Goal: Task Accomplishment & Management: Use online tool/utility

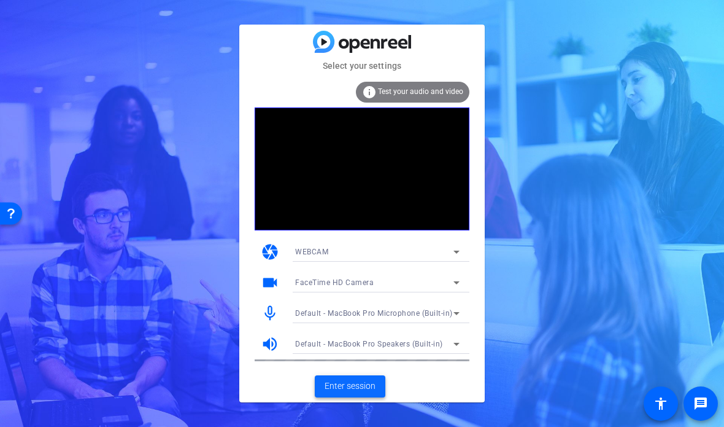
click at [336, 378] on span at bounding box center [350, 385] width 71 height 29
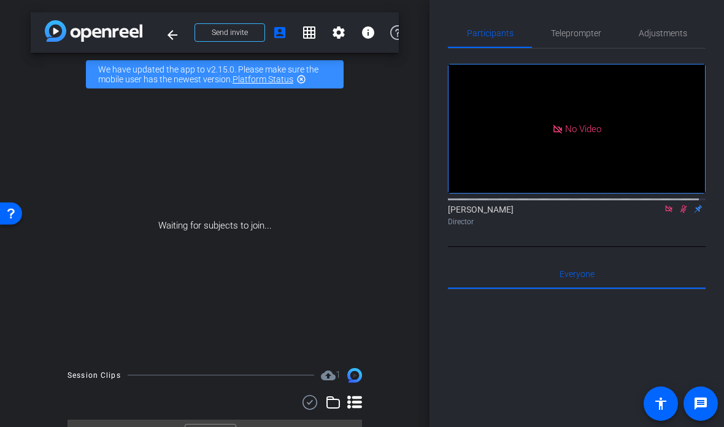
click at [681, 213] on icon at bounding box center [684, 209] width 7 height 8
click at [664, 213] on icon at bounding box center [669, 208] width 10 height 9
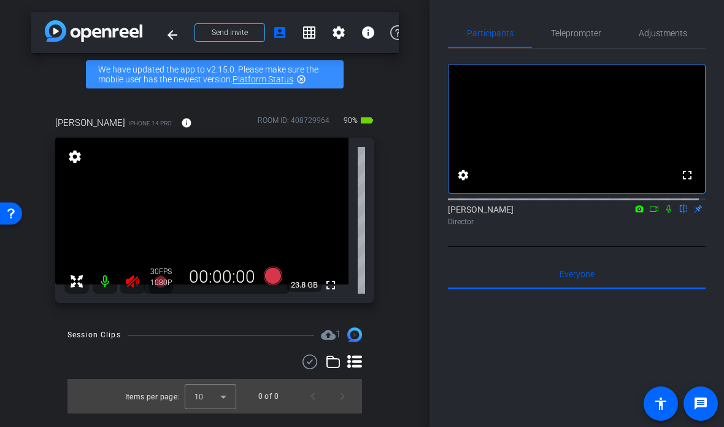
click at [128, 276] on icon at bounding box center [132, 281] width 15 height 15
click at [643, 36] on span "Adjustments" at bounding box center [663, 33] width 48 height 9
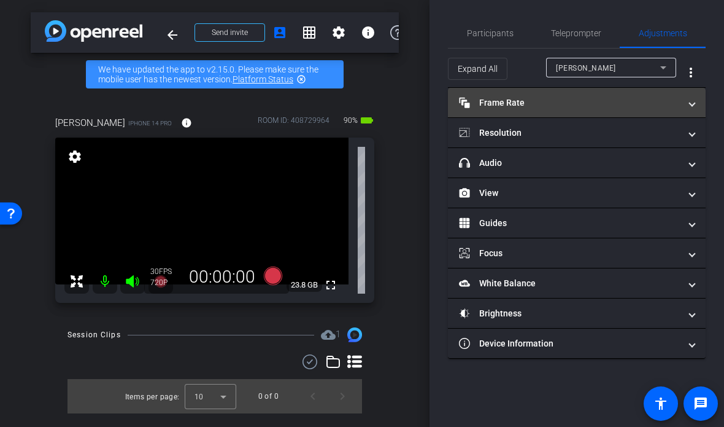
click at [551, 98] on mat-panel-title "Frame Rate Frame Rate" at bounding box center [569, 102] width 221 height 13
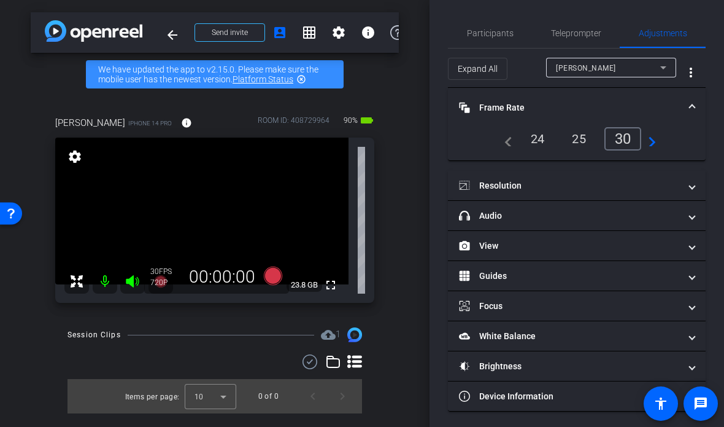
click at [536, 134] on div "24" at bounding box center [538, 138] width 33 height 21
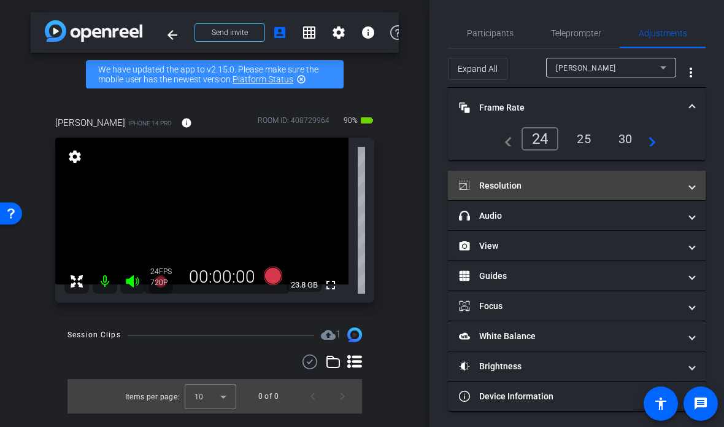
click at [533, 188] on mat-panel-title "Resolution" at bounding box center [569, 185] width 221 height 13
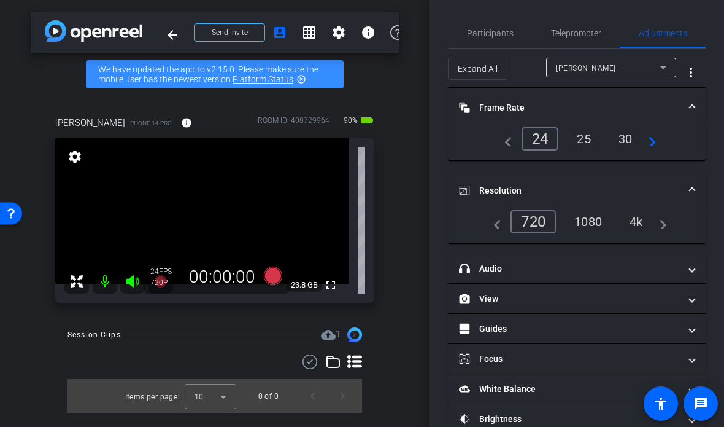
click at [585, 217] on div "1080" at bounding box center [588, 221] width 46 height 21
click at [397, 185] on div "[PERSON_NAME] iPhone 14 Pro info ROOM ID: 408729964 90% battery_std fullscreen …" at bounding box center [215, 205] width 368 height 219
click at [271, 276] on icon at bounding box center [273, 275] width 18 height 18
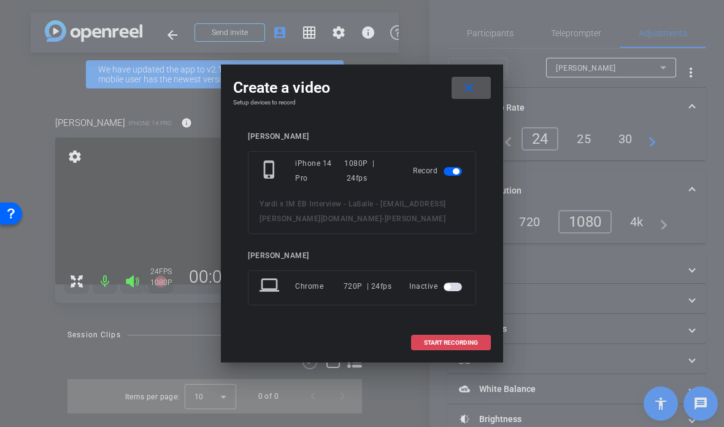
click at [434, 340] on span "START RECORDING" at bounding box center [451, 342] width 54 height 6
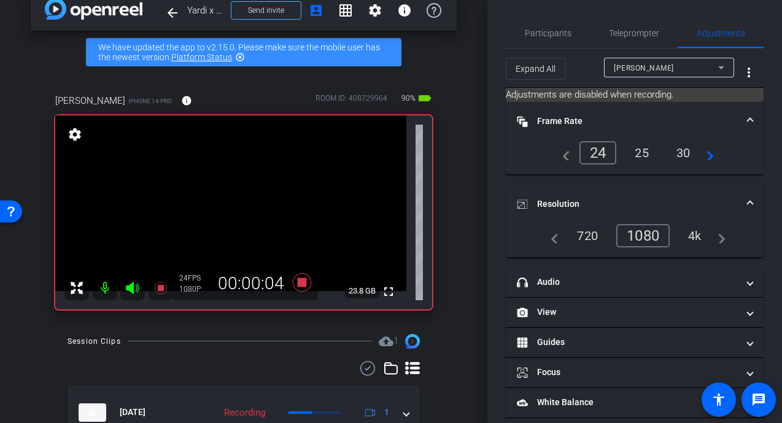
scroll to position [82, 0]
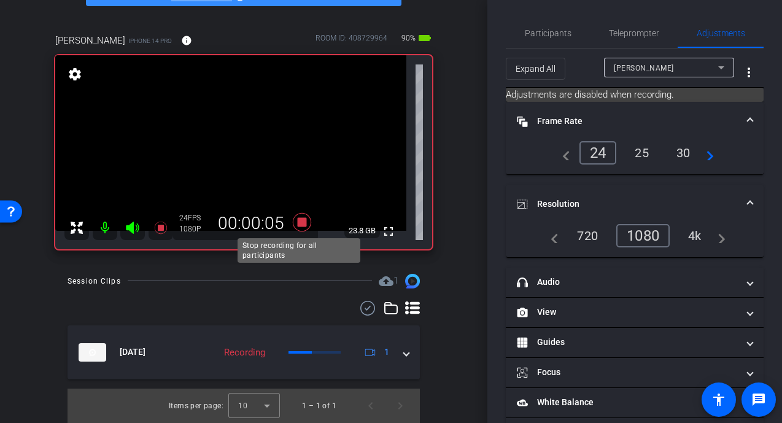
click at [301, 222] on icon at bounding box center [302, 221] width 18 height 18
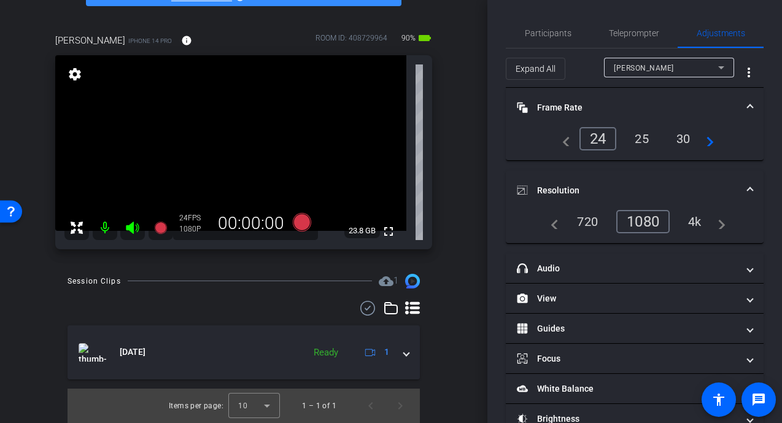
click at [443, 285] on div "Session Clips cloud_upload 1 [DATE] Ready 1 Items per page: 10 1 – 1 of 1" at bounding box center [244, 348] width 426 height 149
click at [297, 227] on icon at bounding box center [302, 221] width 18 height 18
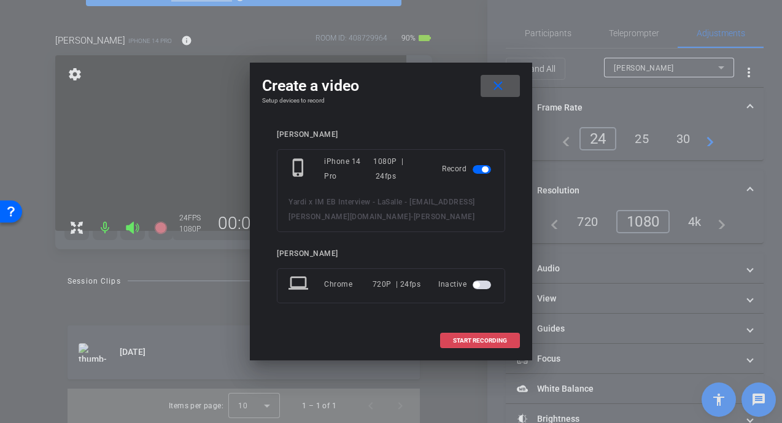
click at [474, 344] on button "START RECORDING" at bounding box center [480, 340] width 80 height 15
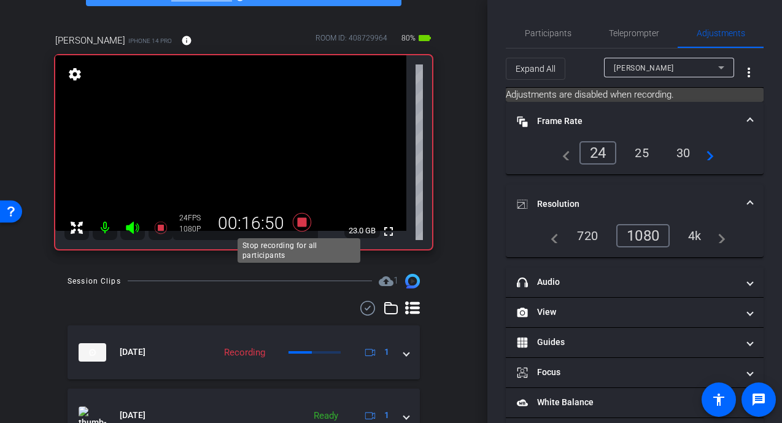
click at [297, 225] on icon at bounding box center [302, 221] width 18 height 18
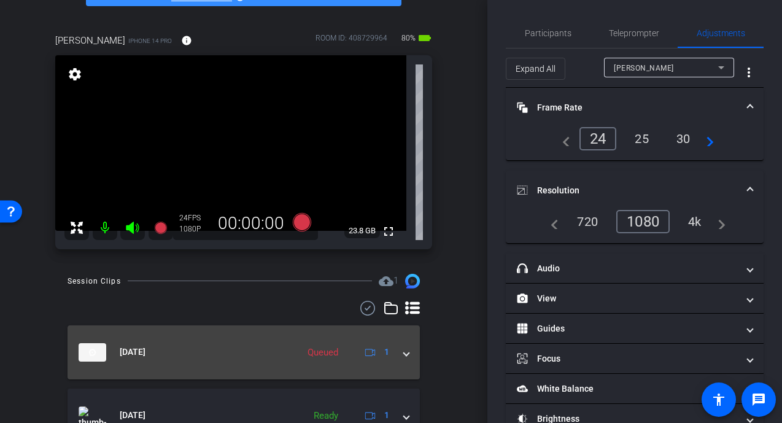
click at [404, 353] on span at bounding box center [406, 352] width 5 height 13
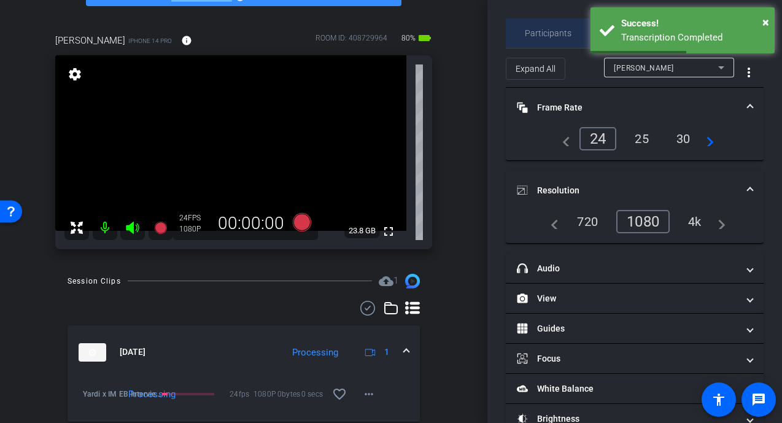
click at [553, 40] on span "Participants" at bounding box center [548, 32] width 47 height 29
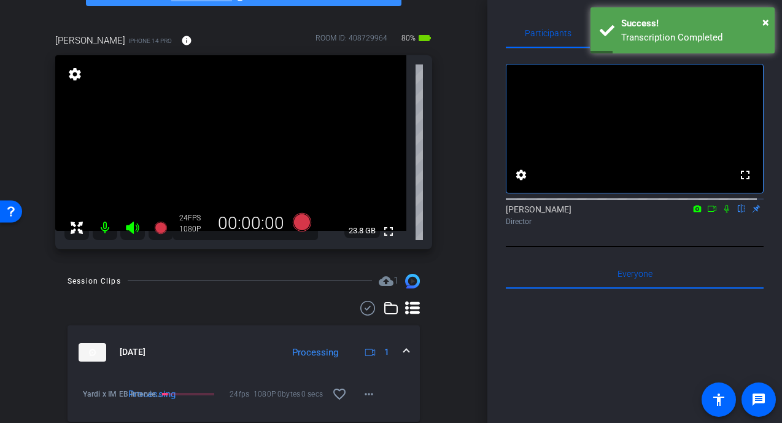
click at [447, 163] on div "[PERSON_NAME] iPhone 14 Pro info ROOM ID: 408729964 80% battery_std fullscreen …" at bounding box center [244, 138] width 426 height 248
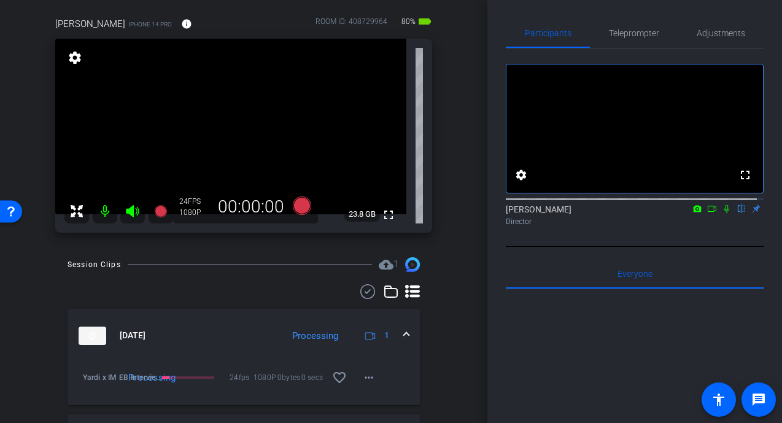
scroll to position [99, 0]
click at [724, 213] on icon at bounding box center [726, 209] width 5 height 8
click at [707, 213] on icon at bounding box center [712, 208] width 10 height 9
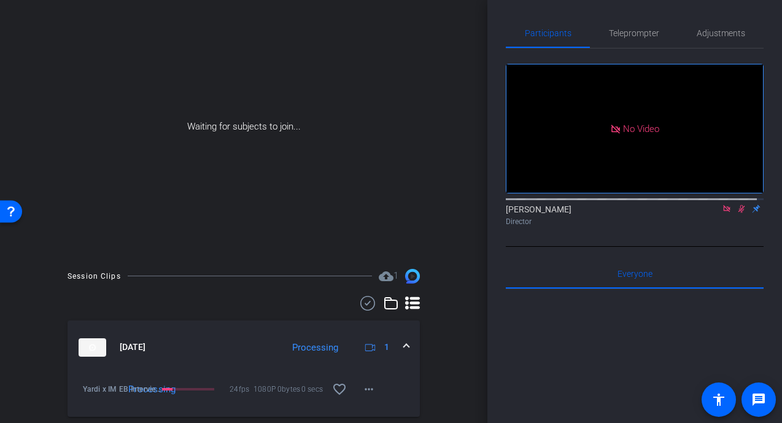
scroll to position [110, 0]
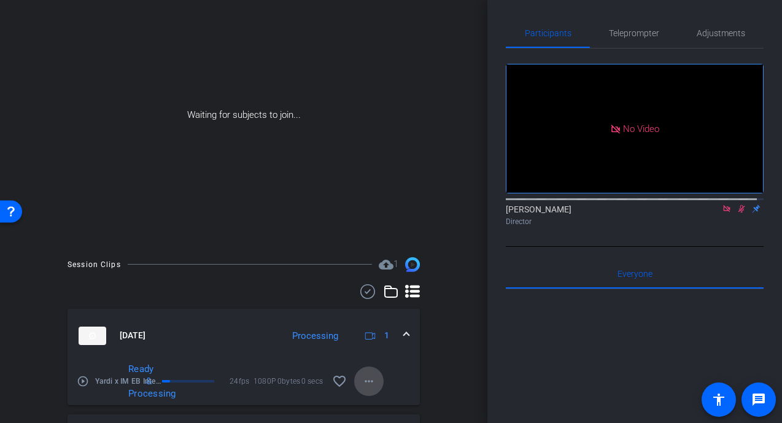
click at [362, 385] on mat-icon "more_horiz" at bounding box center [369, 381] width 15 height 15
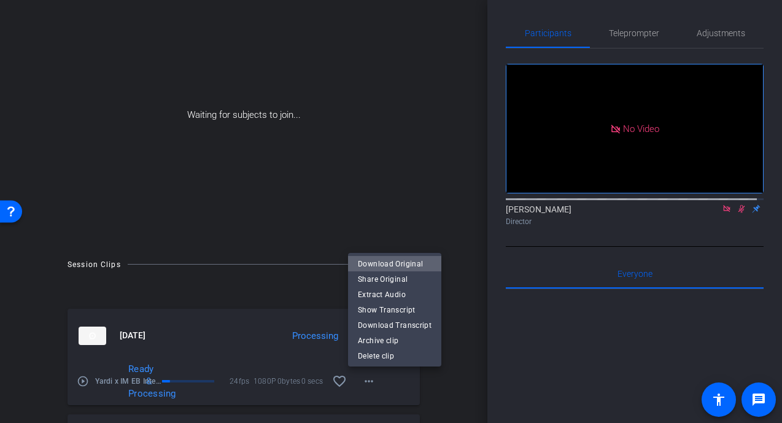
click at [417, 258] on span "Download Original" at bounding box center [395, 263] width 74 height 15
